Goal: Task Accomplishment & Management: Complete application form

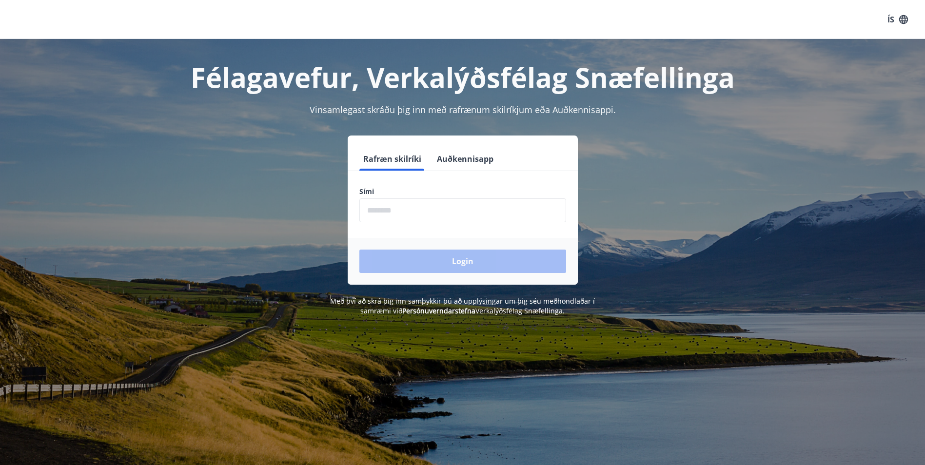
click at [408, 205] on input "phone" at bounding box center [462, 210] width 207 height 24
type input "********"
click at [477, 264] on button "Login" at bounding box center [462, 261] width 207 height 23
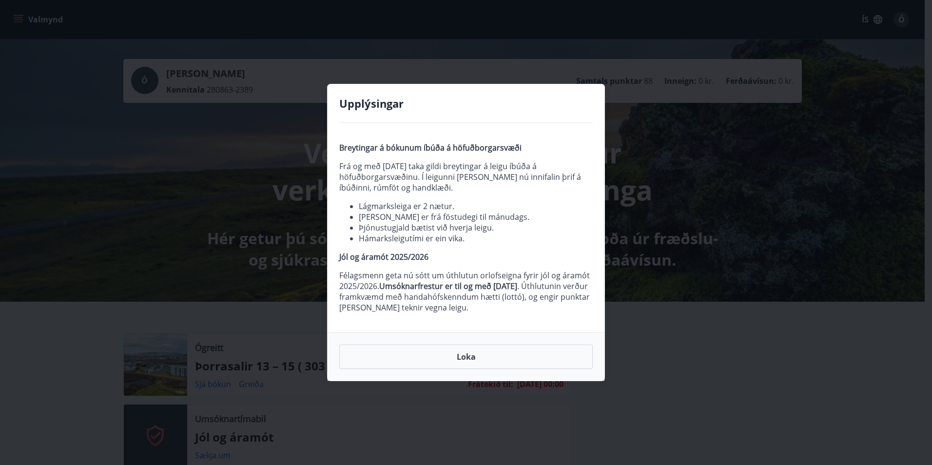
click at [776, 157] on div "Upplýsingar Breytingar á bókunum íbúða á höfuðborgarsvæði Frá og með [DATE] tak…" at bounding box center [466, 232] width 932 height 465
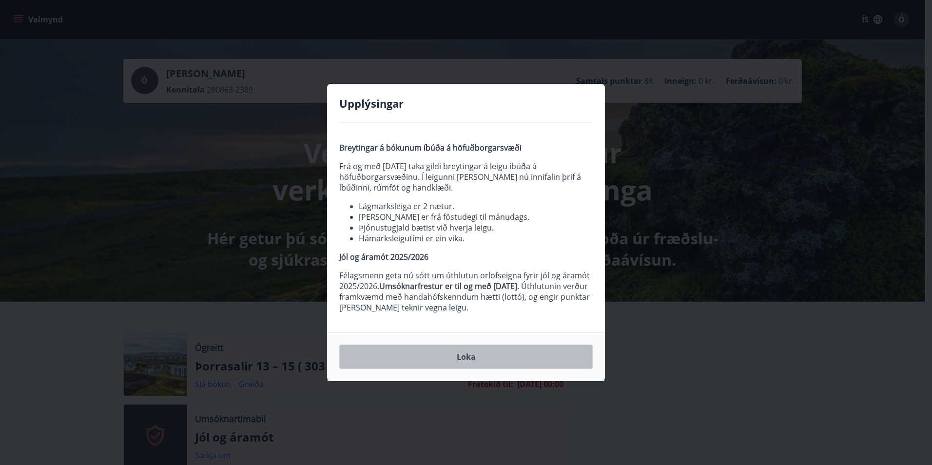
click at [473, 359] on button "Loka" at bounding box center [466, 357] width 254 height 24
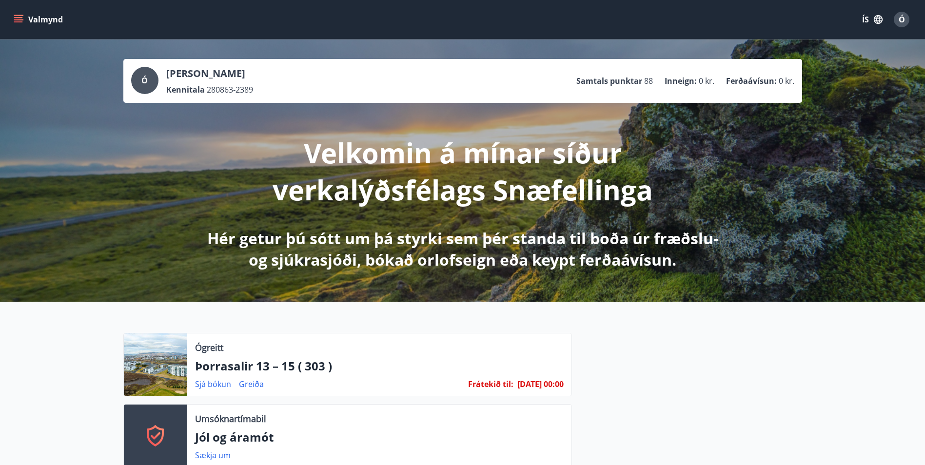
click at [18, 16] on icon "menu" at bounding box center [19, 20] width 10 height 10
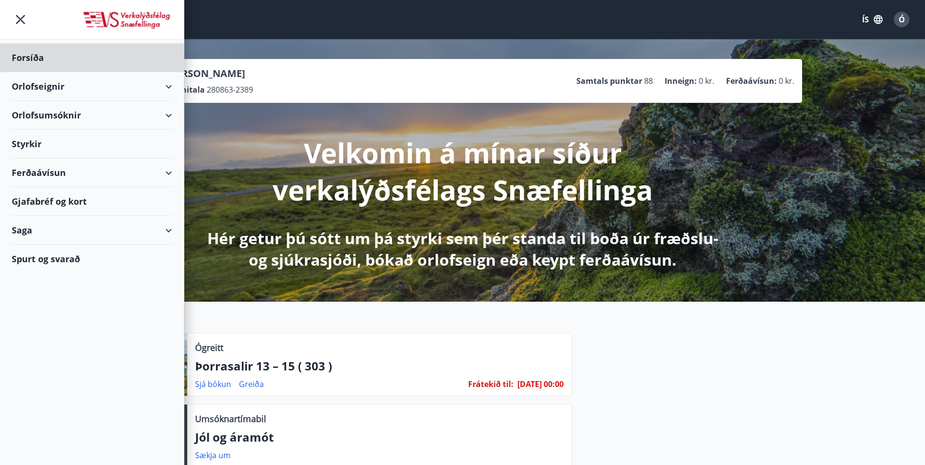
click at [27, 143] on div "Styrkir" at bounding box center [92, 144] width 160 height 29
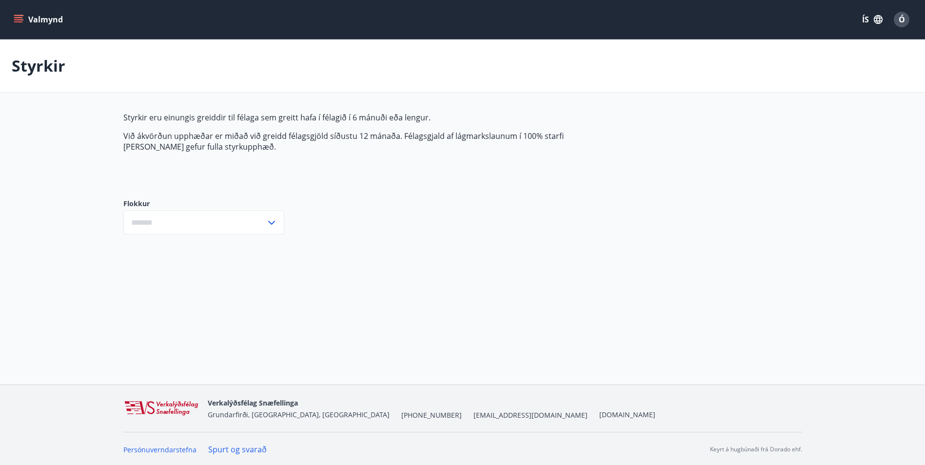
type input "***"
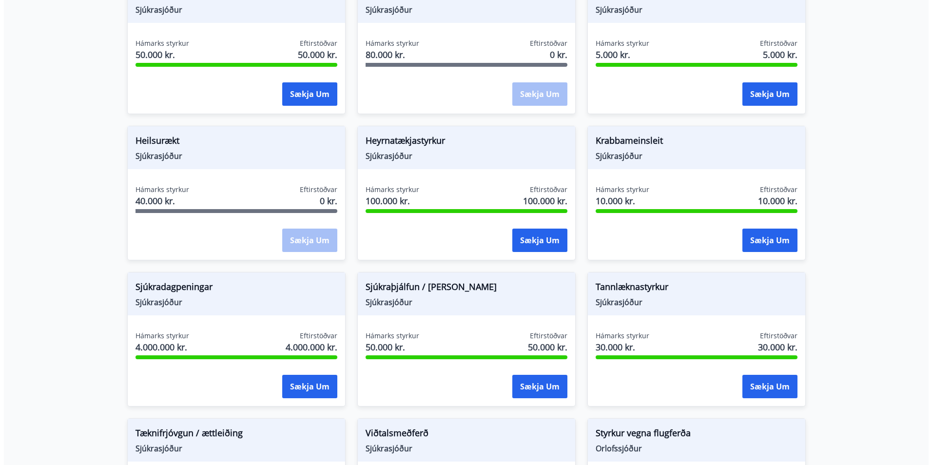
scroll to position [439, 0]
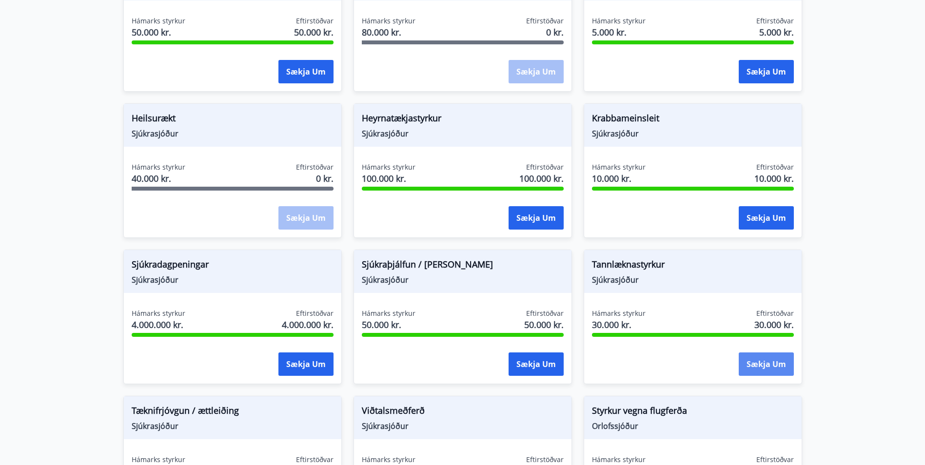
click at [779, 361] on button "Sækja um" at bounding box center [766, 364] width 55 height 23
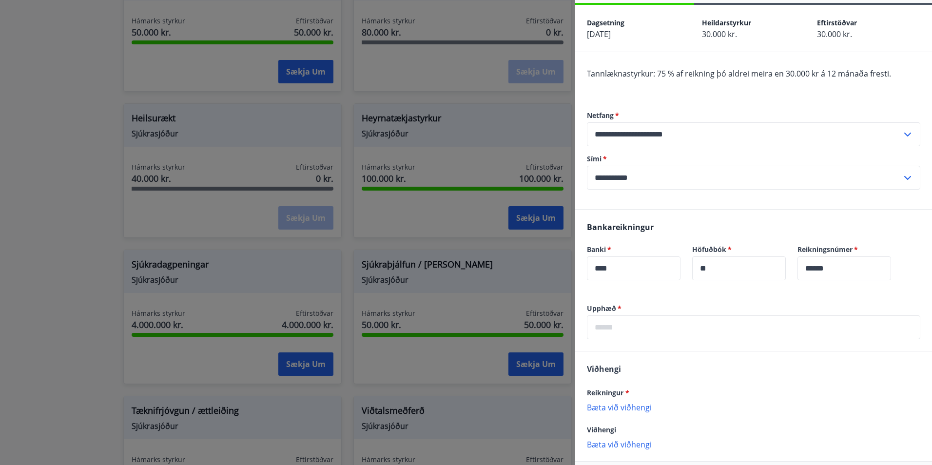
scroll to position [79, 0]
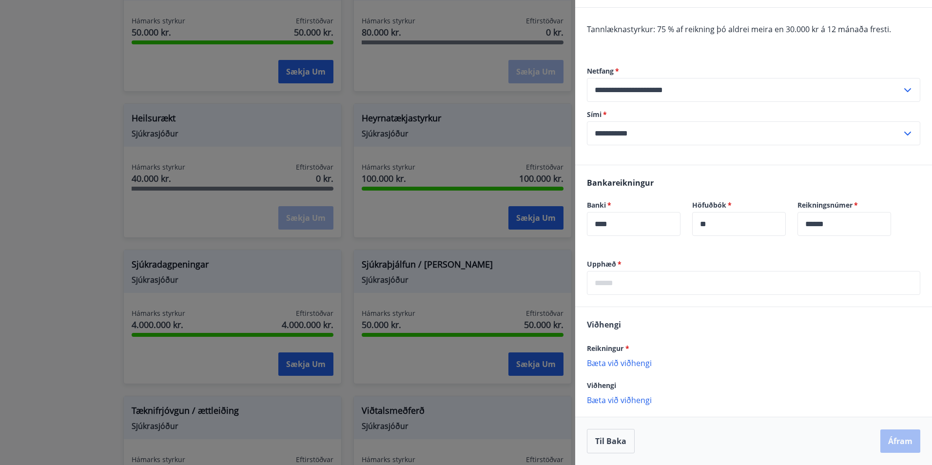
click at [633, 364] on p "Bæta við viðhengi" at bounding box center [753, 363] width 333 height 10
click at [646, 360] on p "Bæta við viðhengi" at bounding box center [753, 363] width 333 height 10
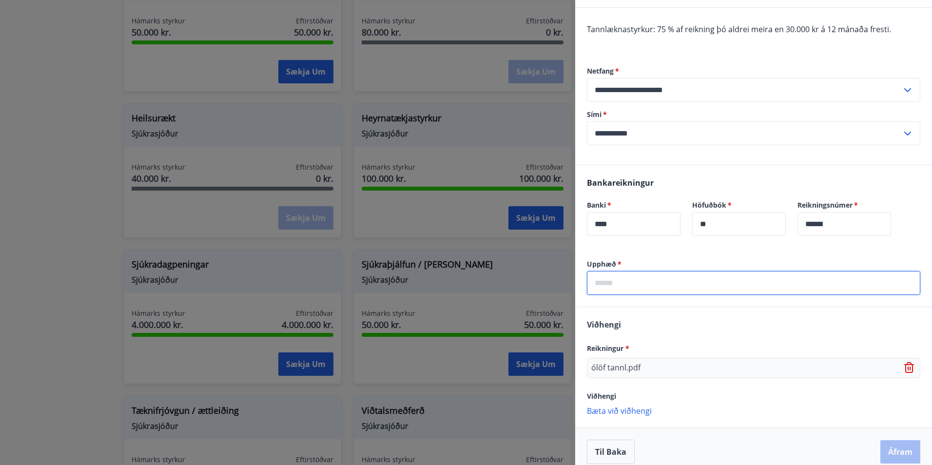
click at [657, 279] on input "text" at bounding box center [753, 283] width 333 height 24
type input "*****"
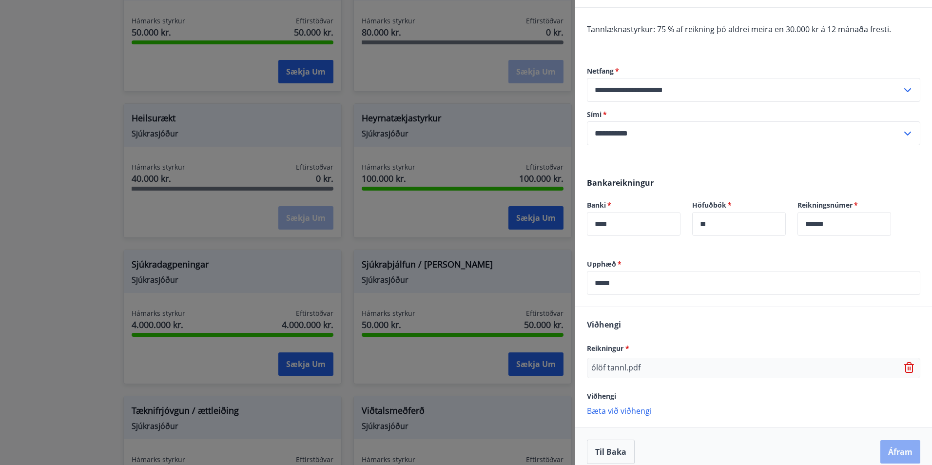
click at [891, 451] on button "Áfram" at bounding box center [901, 451] width 40 height 23
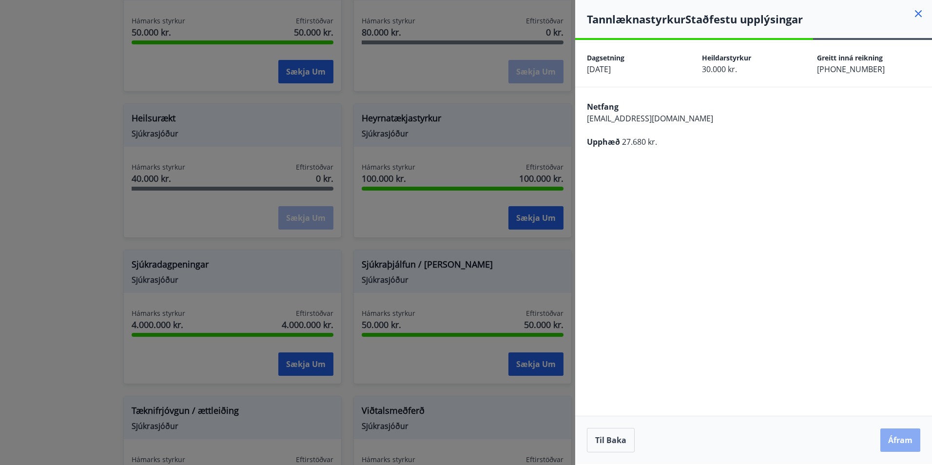
click at [899, 440] on button "Áfram" at bounding box center [901, 440] width 40 height 23
